Goal: Information Seeking & Learning: Learn about a topic

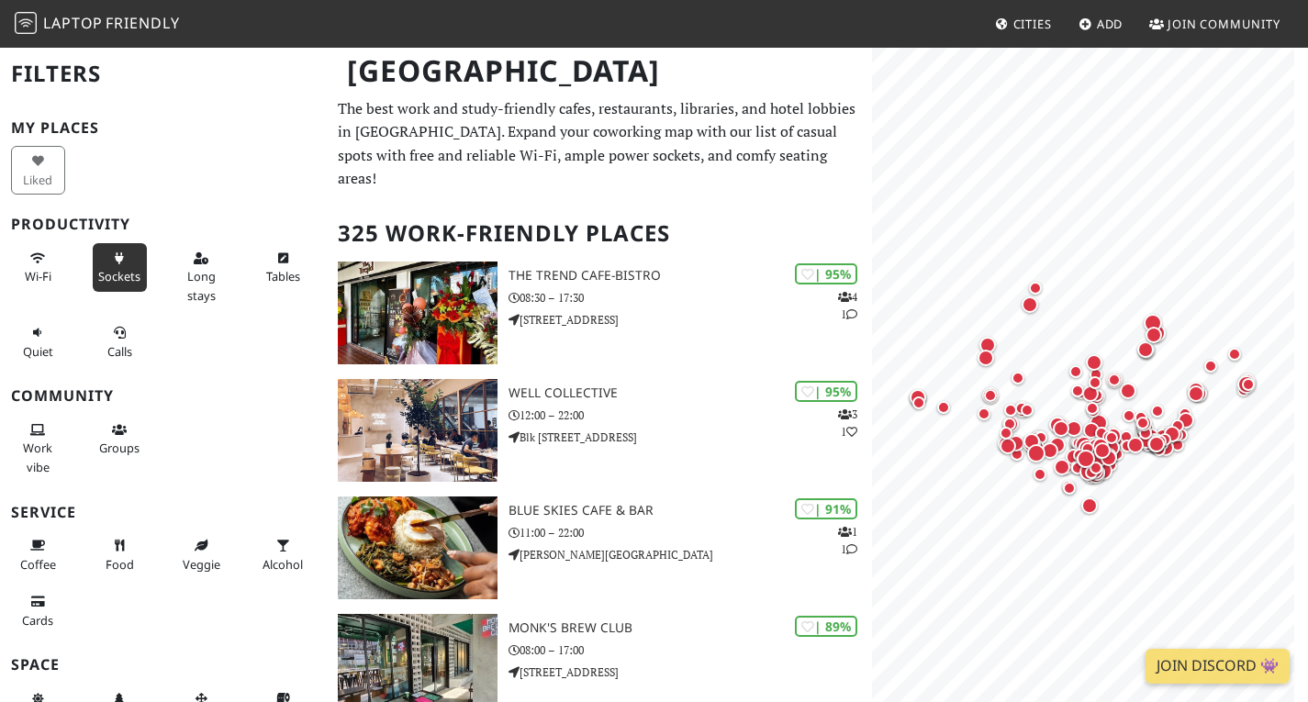
click at [120, 274] on span "Sockets" at bounding box center [119, 276] width 42 height 17
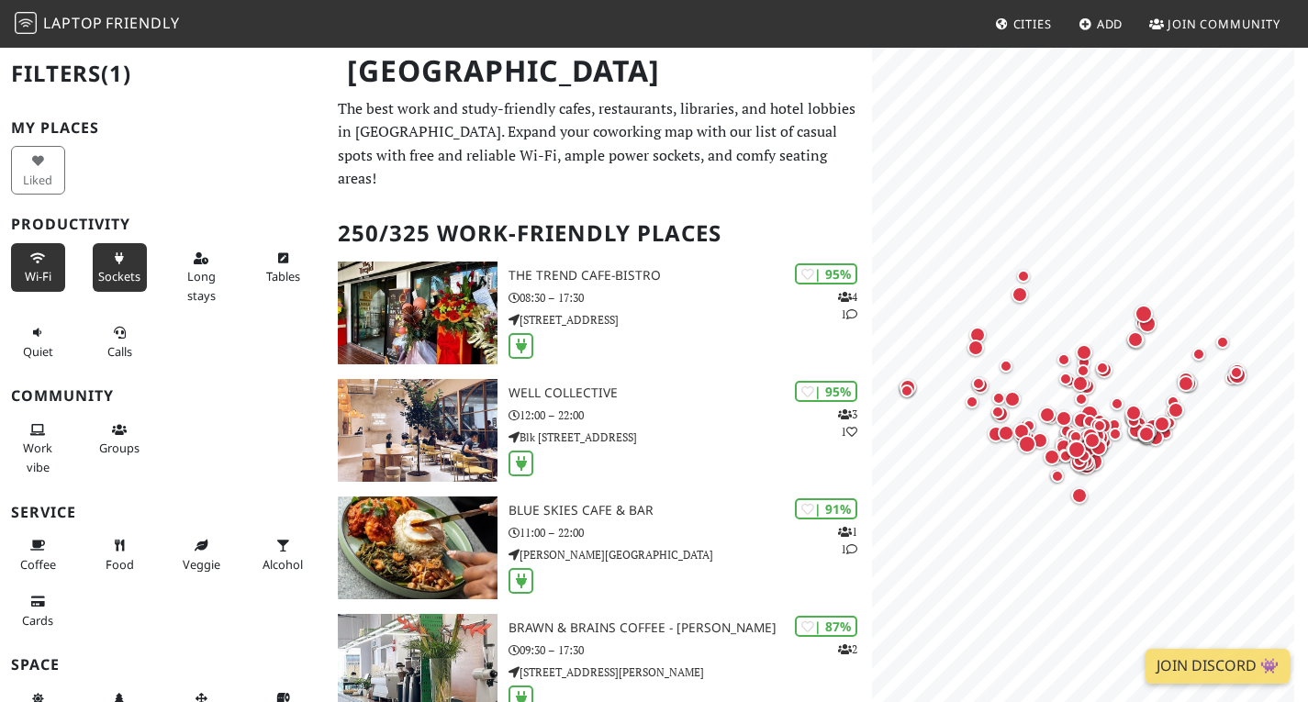
click at [43, 270] on span "Wi-Fi" at bounding box center [38, 276] width 27 height 17
click at [45, 343] on span "Quiet" at bounding box center [38, 351] width 30 height 17
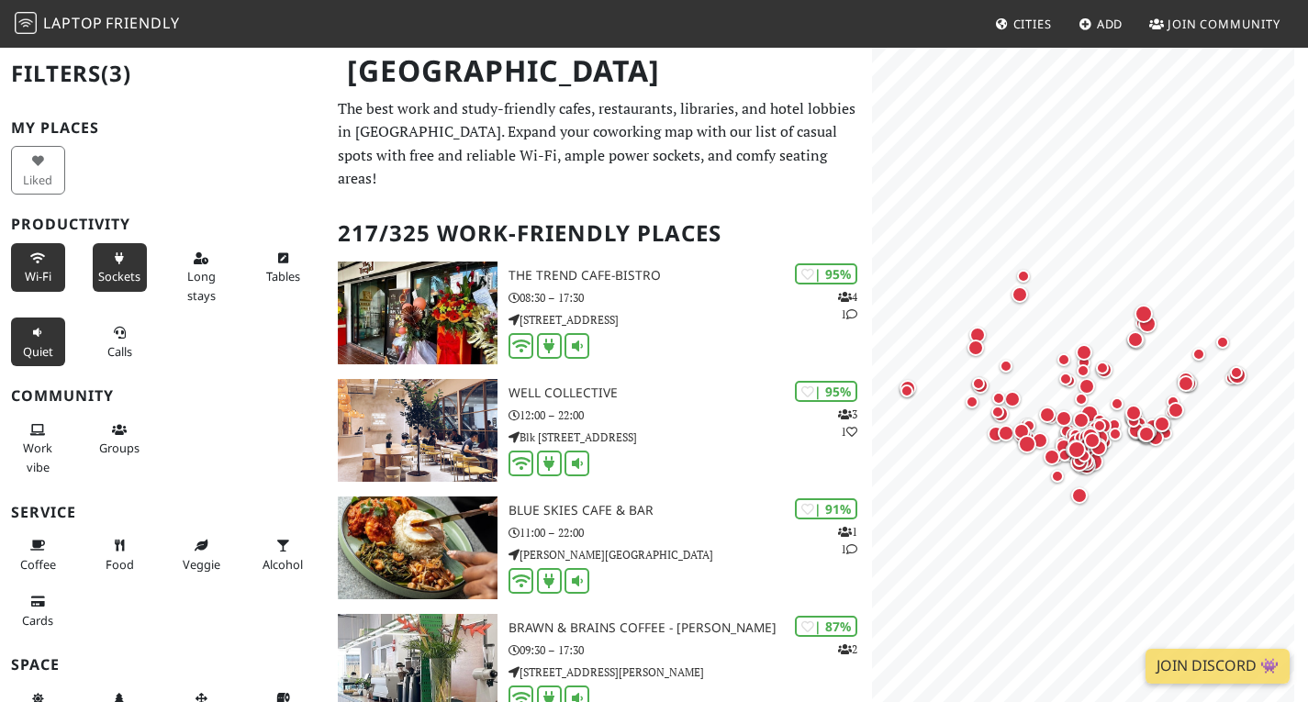
click at [45, 343] on span "Quiet" at bounding box center [38, 351] width 30 height 17
click at [109, 272] on span "Sockets" at bounding box center [119, 276] width 42 height 17
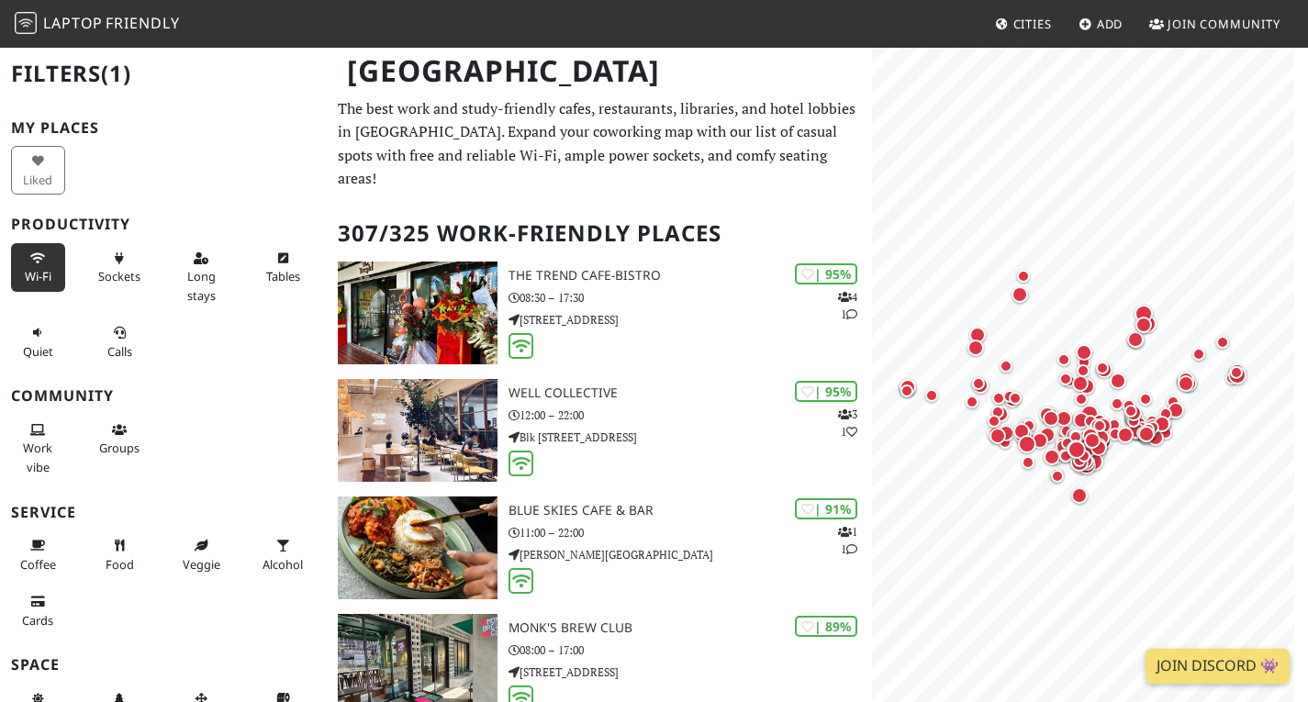
click at [58, 263] on button "Wi-Fi" at bounding box center [38, 267] width 54 height 49
click at [52, 263] on button "Wi-Fi" at bounding box center [38, 267] width 54 height 49
click at [41, 253] on icon at bounding box center [37, 259] width 15 height 12
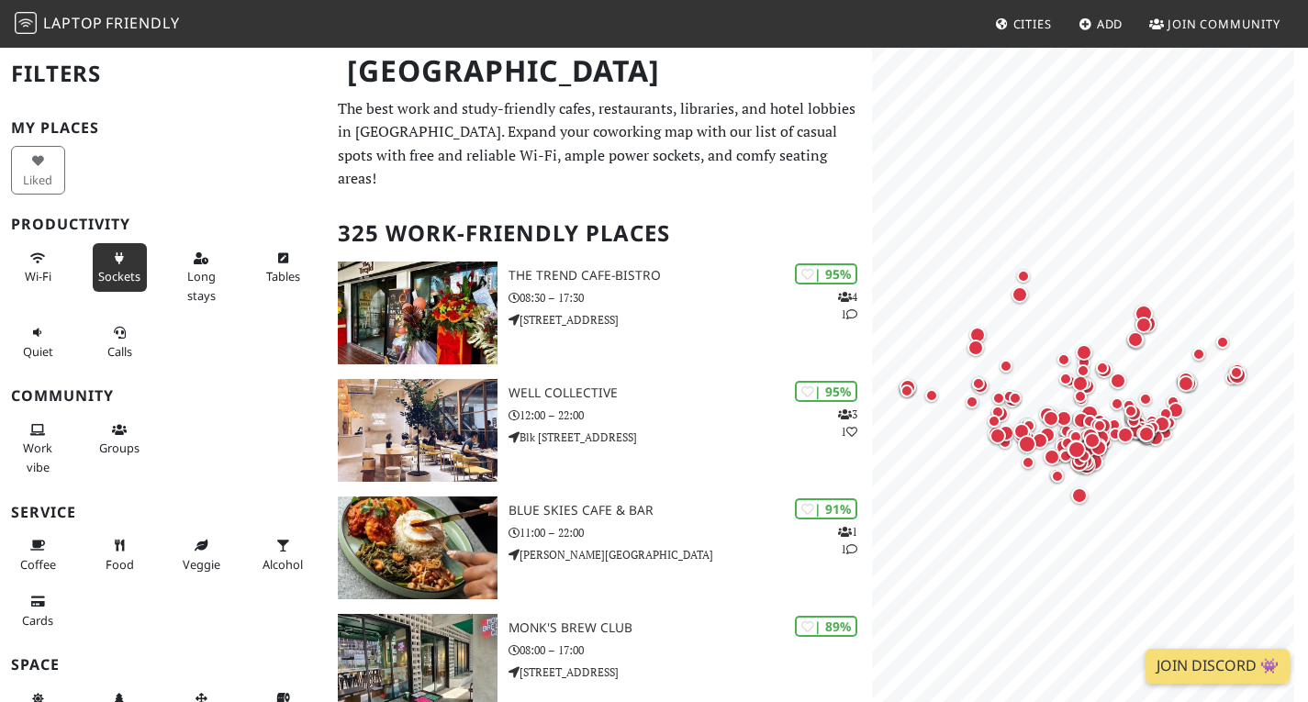
click at [120, 271] on span "Sockets" at bounding box center [119, 276] width 42 height 17
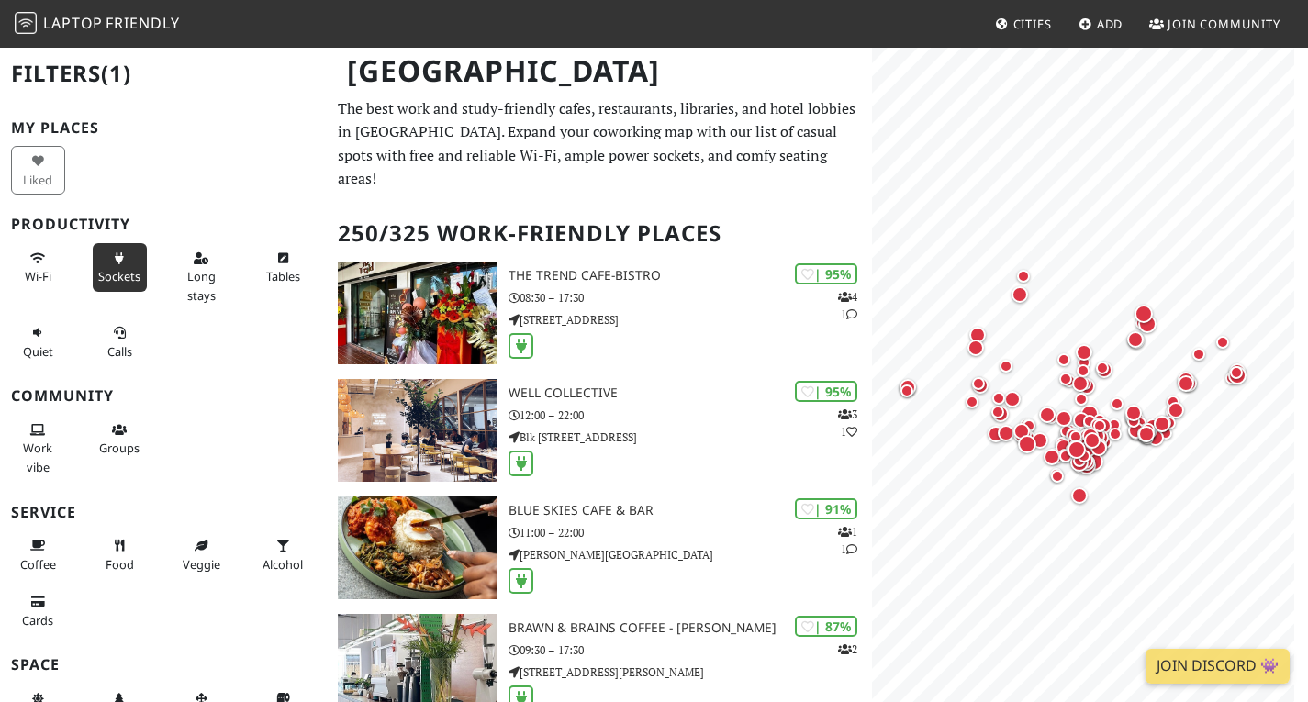
click at [120, 271] on span "Sockets" at bounding box center [119, 276] width 42 height 17
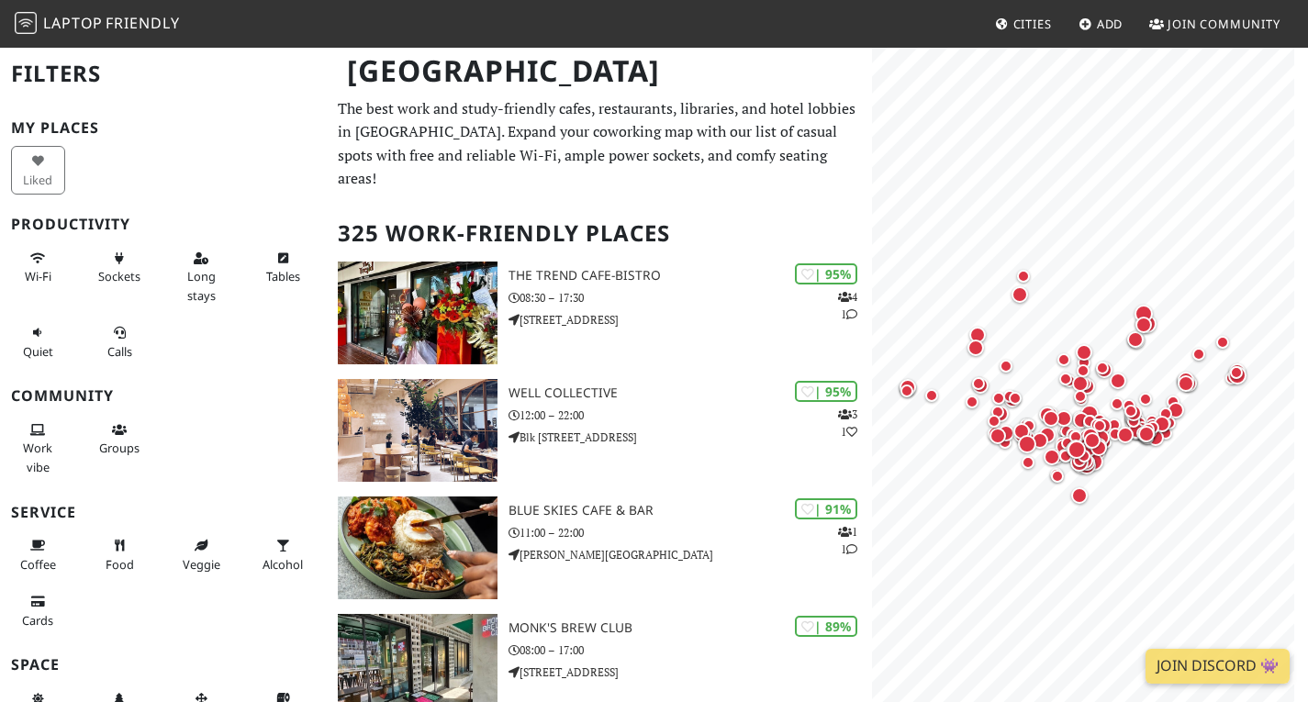
click at [124, 292] on div "Sockets" at bounding box center [123, 277] width 82 height 74
click at [123, 272] on span "Sockets" at bounding box center [119, 276] width 42 height 17
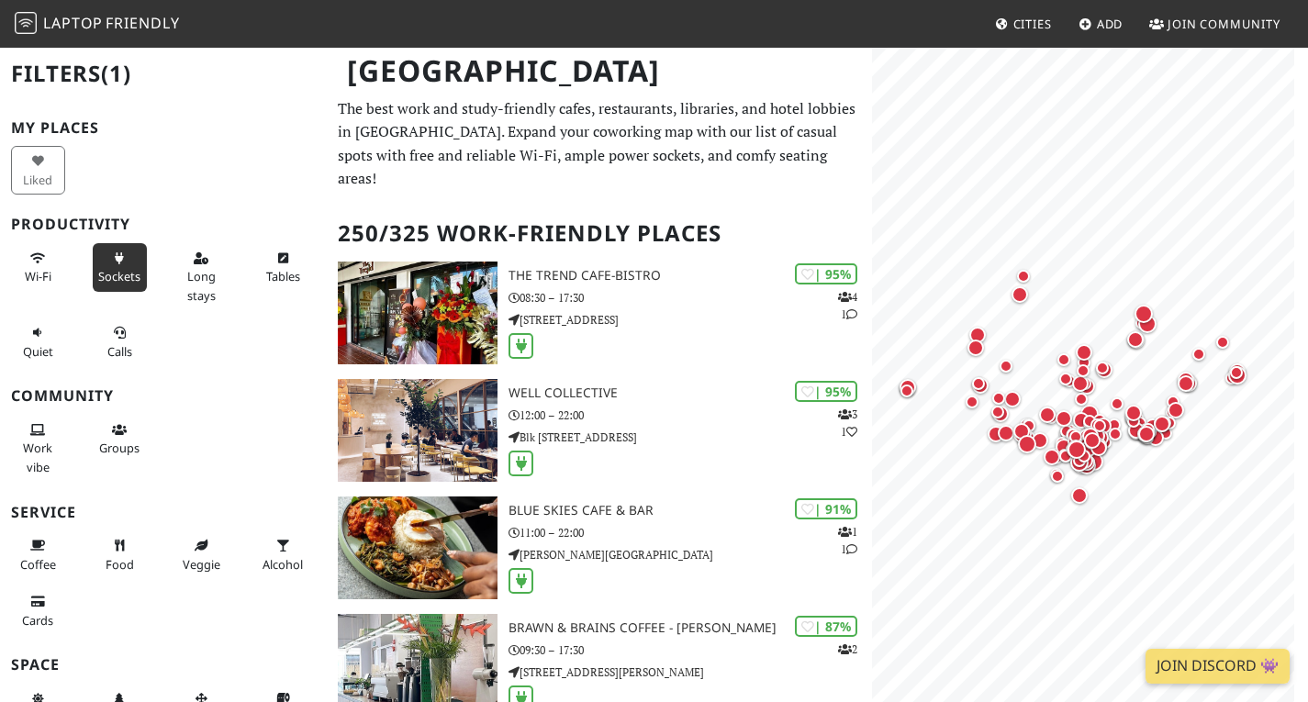
click at [123, 272] on span "Sockets" at bounding box center [119, 276] width 42 height 17
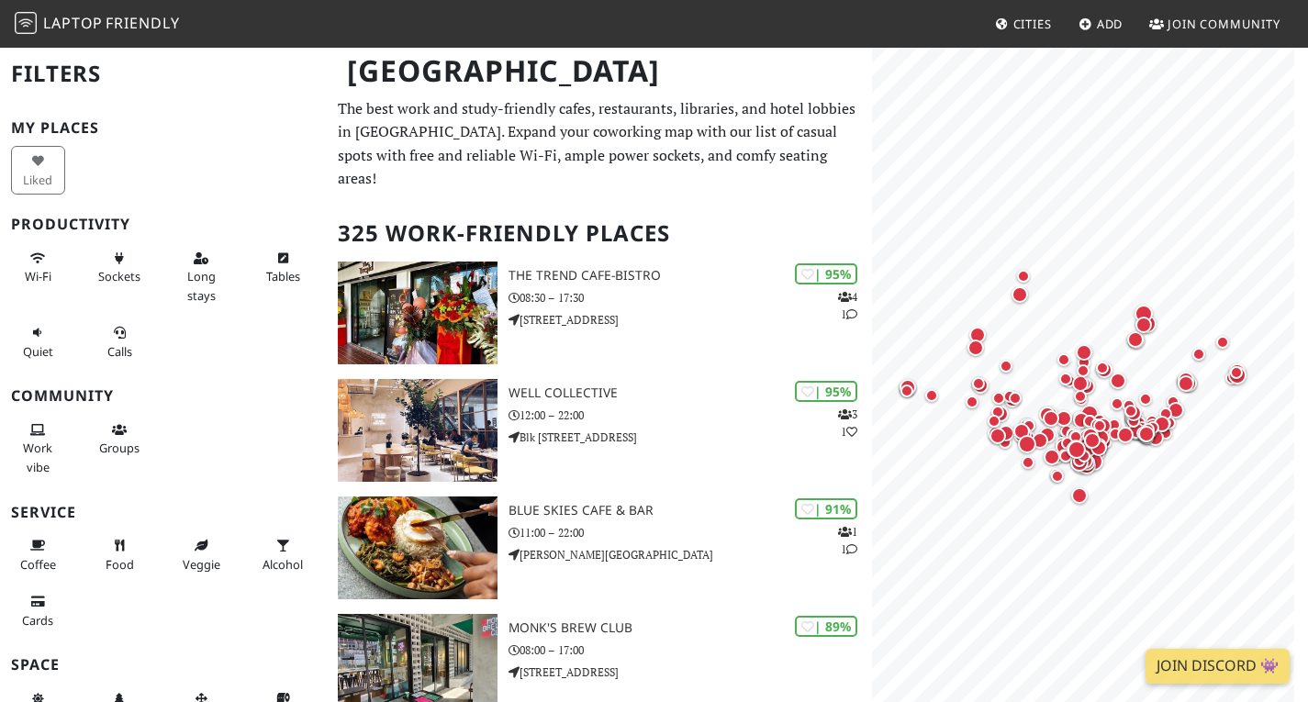
click at [69, 268] on div "Wi-Fi" at bounding box center [41, 277] width 82 height 74
click at [123, 277] on span "Sockets" at bounding box center [119, 276] width 42 height 17
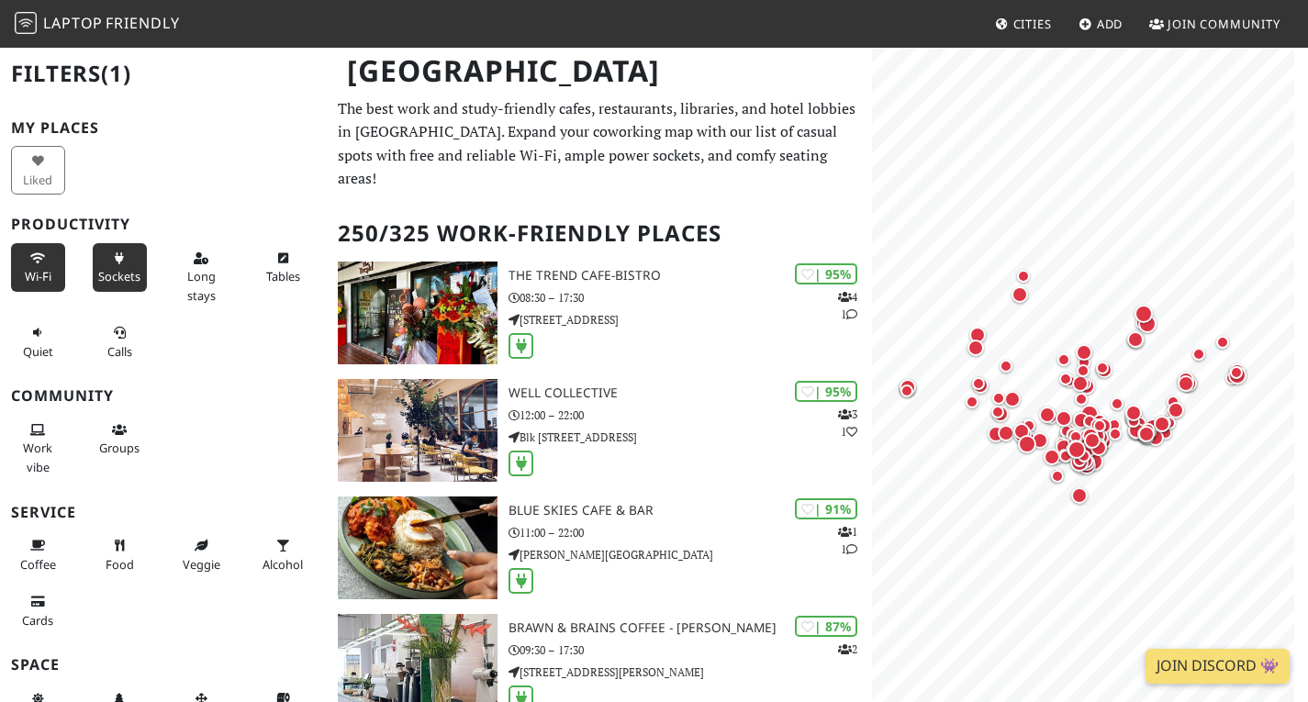
click at [41, 268] on span "Wi-Fi" at bounding box center [38, 276] width 27 height 17
click at [41, 266] on button "Wi-Fi" at bounding box center [38, 267] width 54 height 49
click at [190, 282] on span "Long stays" at bounding box center [201, 285] width 28 height 35
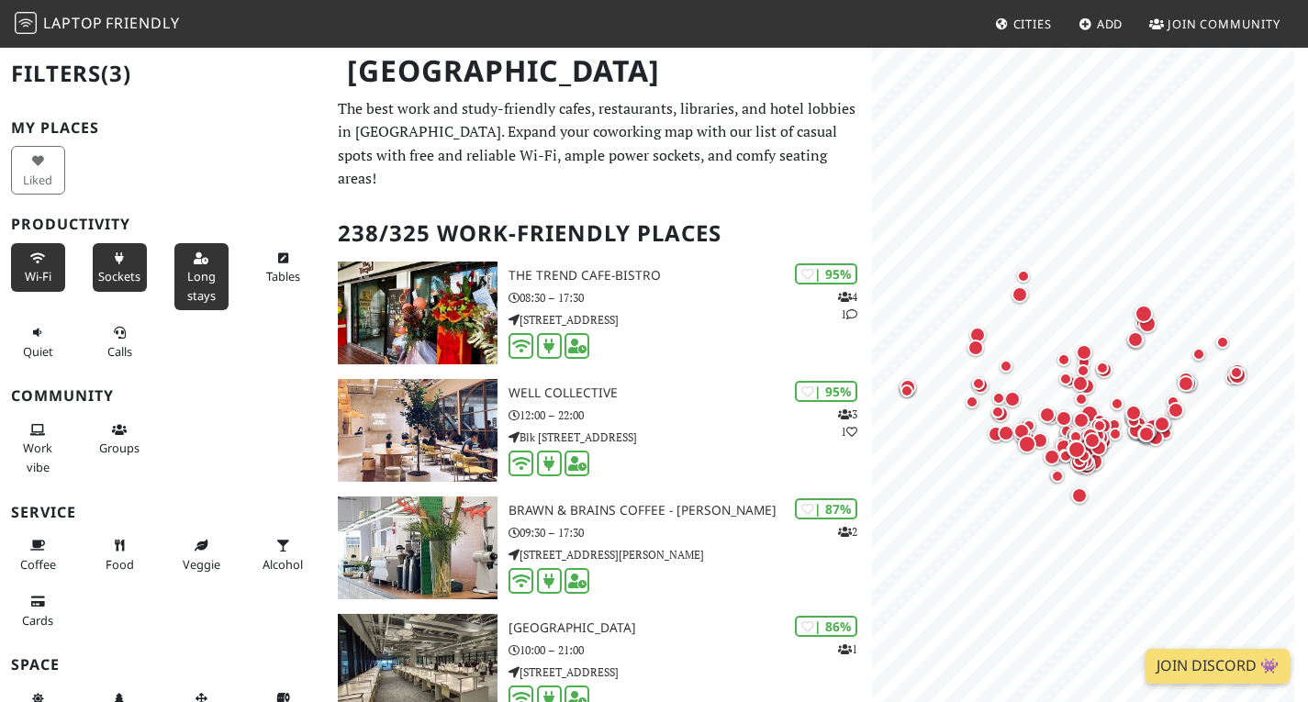
click at [190, 282] on span "Long stays" at bounding box center [201, 285] width 28 height 35
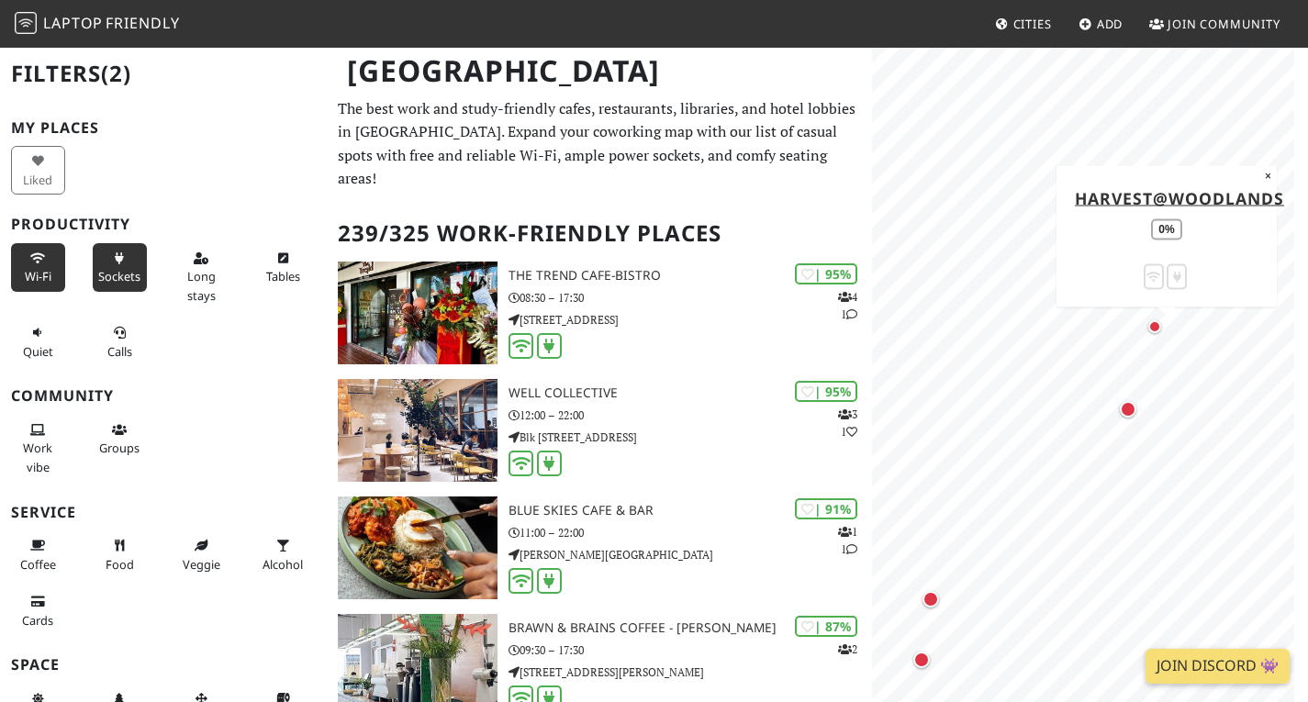
click at [1157, 327] on div "Map marker" at bounding box center [1154, 326] width 13 height 13
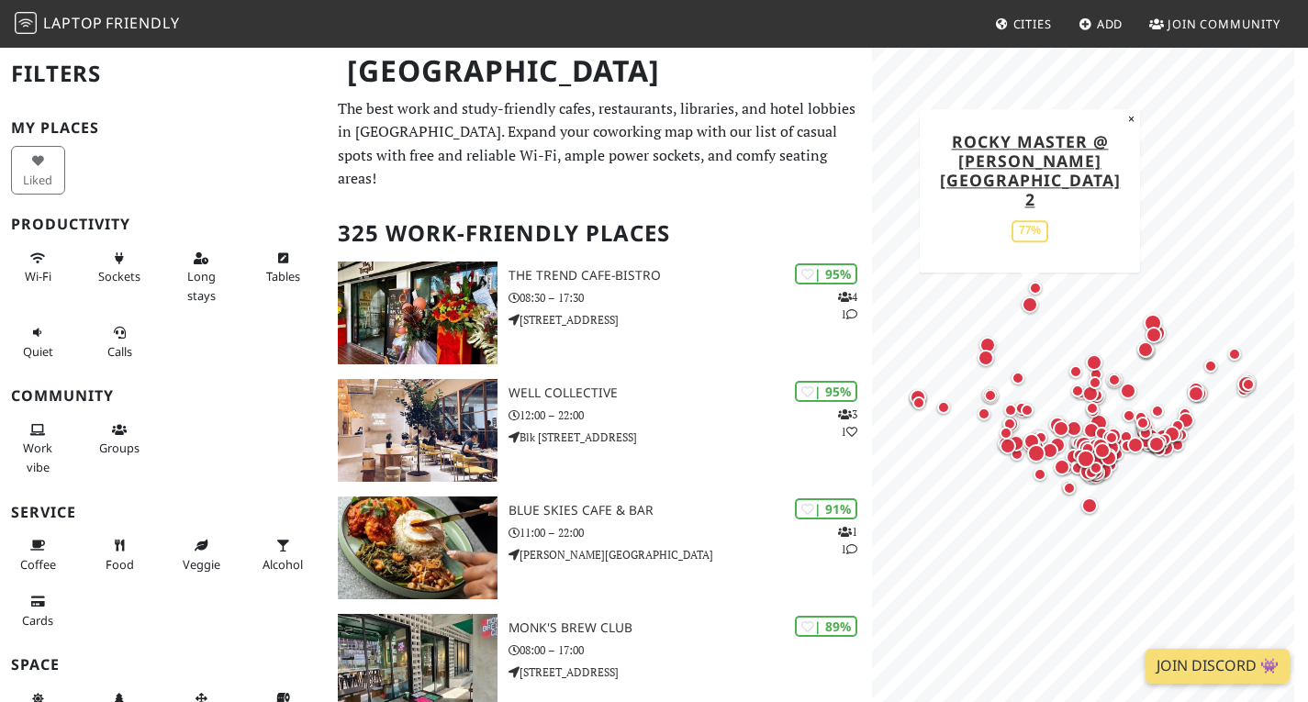
click at [1029, 304] on div "Map marker" at bounding box center [1030, 304] width 17 height 17
